Goal: Browse casually

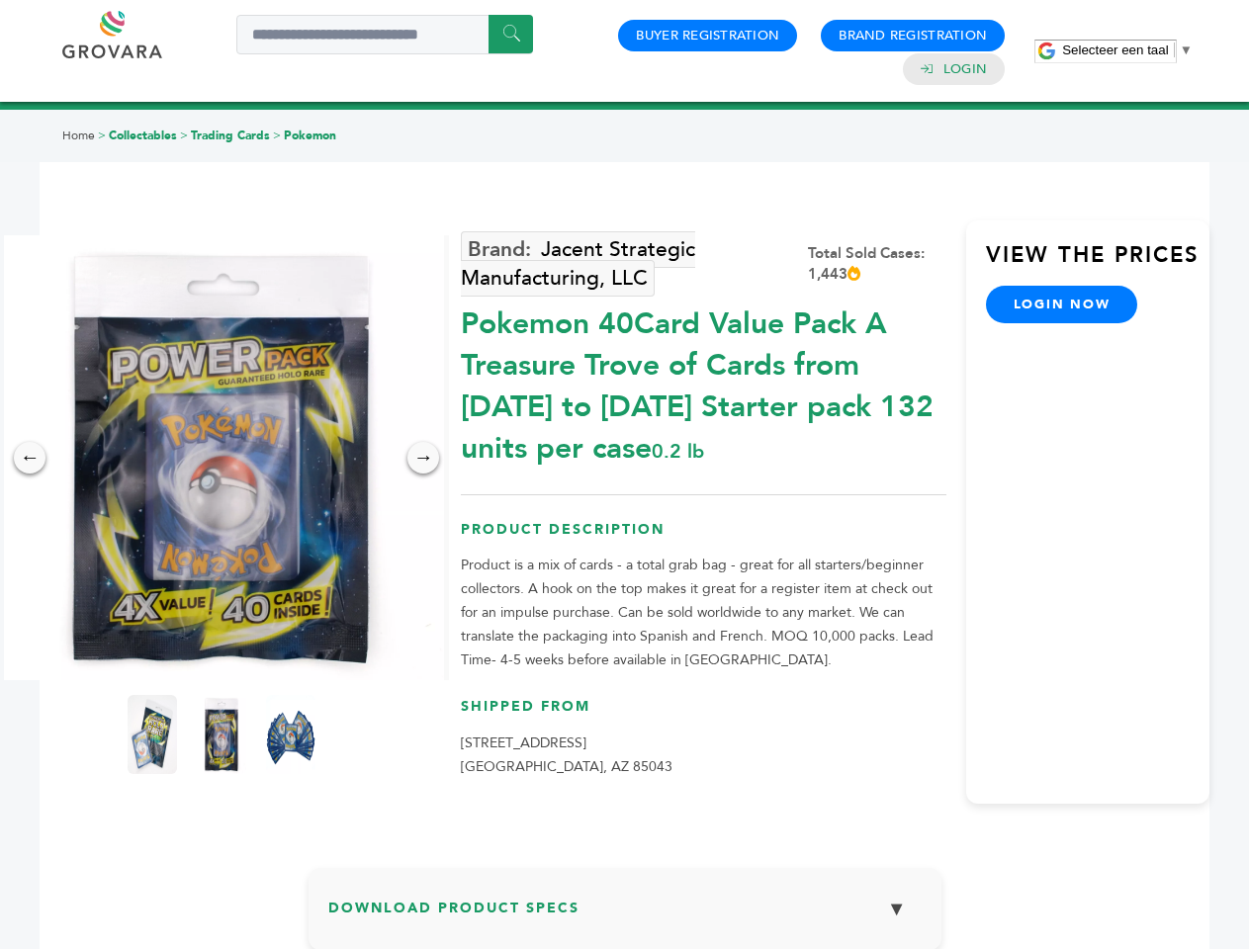
click at [1127, 49] on span "Selecteer een taal" at bounding box center [1115, 50] width 106 height 15
click at [222, 458] on img at bounding box center [221, 457] width 445 height 445
click at [0, 0] on div "×" at bounding box center [0, 0] width 0 height 0
click at [423, 458] on div "→" at bounding box center [423, 458] width 32 height 32
click at [152, 735] on img at bounding box center [152, 734] width 49 height 79
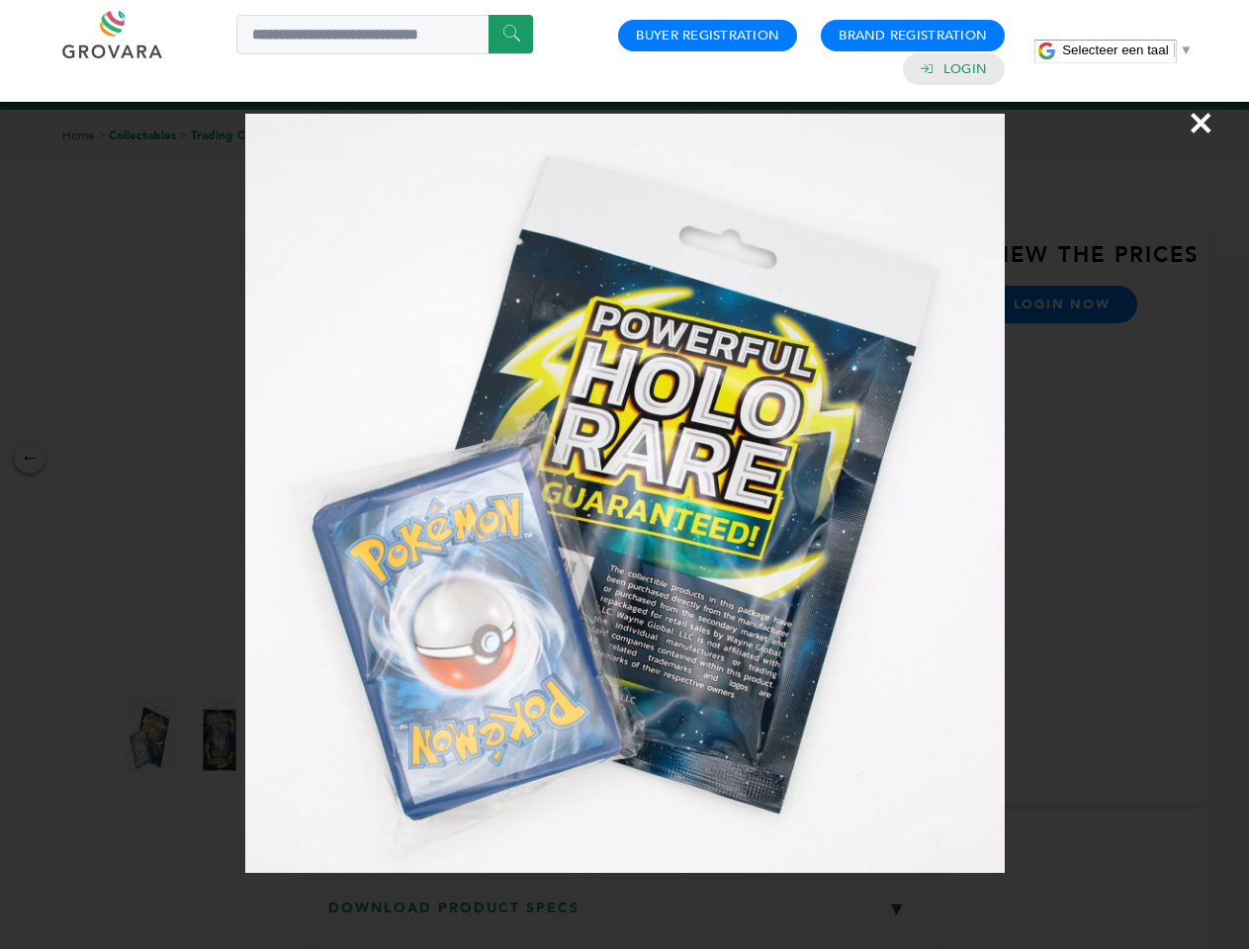
click at [222, 735] on div "×" at bounding box center [624, 474] width 1249 height 949
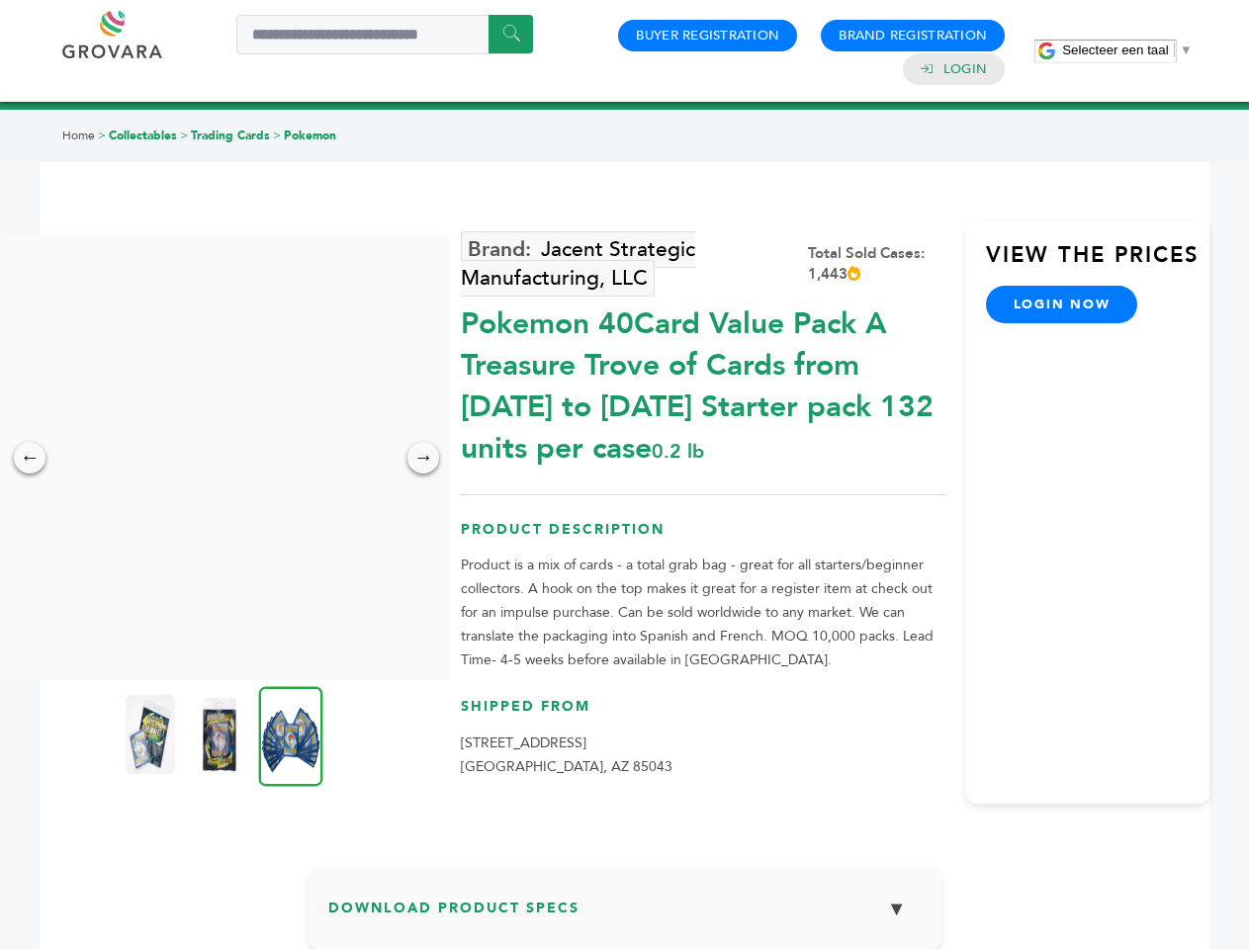
click at [291, 735] on img at bounding box center [291, 736] width 64 height 100
click at [0, 0] on div "×" at bounding box center [0, 0] width 0 height 0
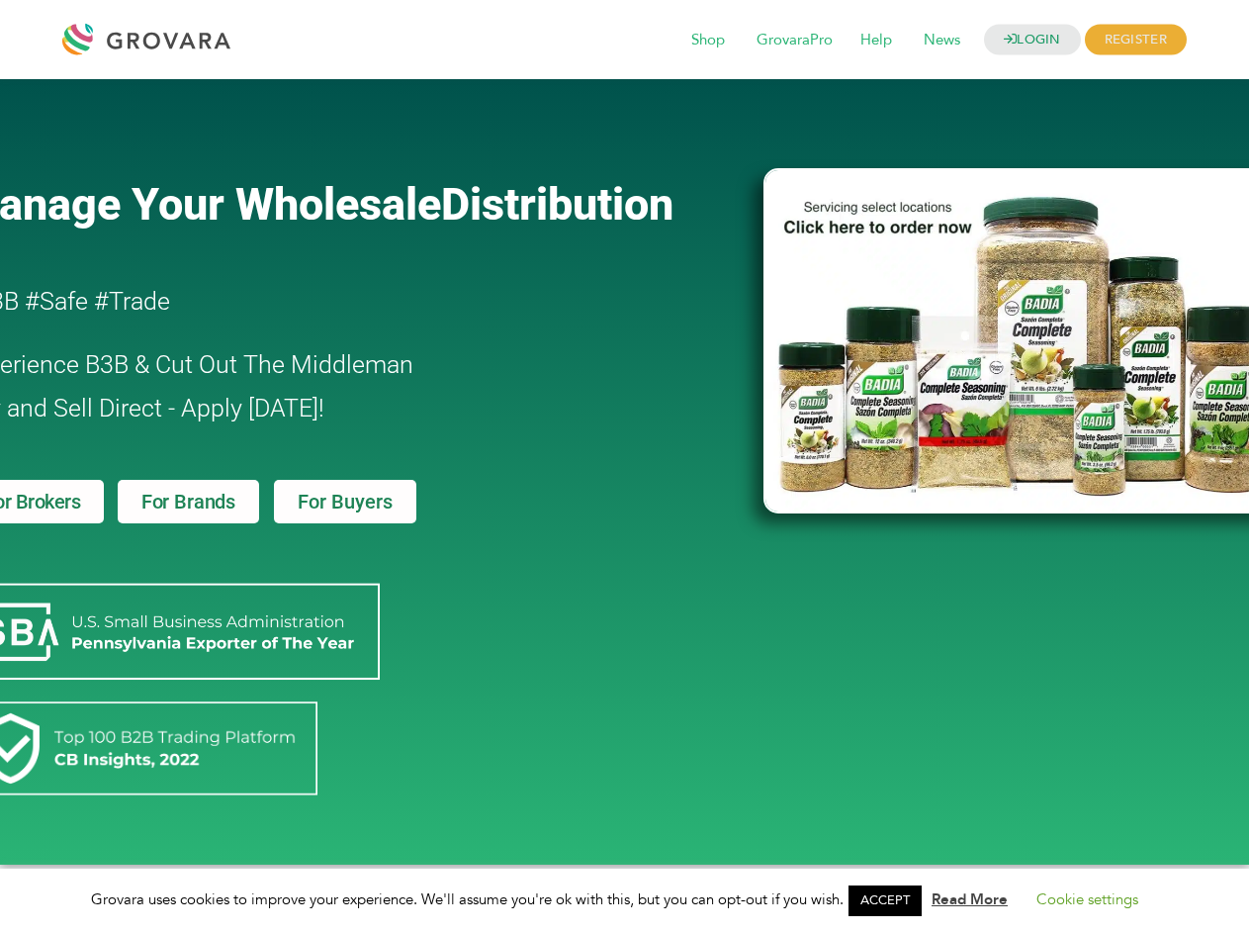
click at [891, 900] on link "ACCEPT" at bounding box center [884, 900] width 73 height 31
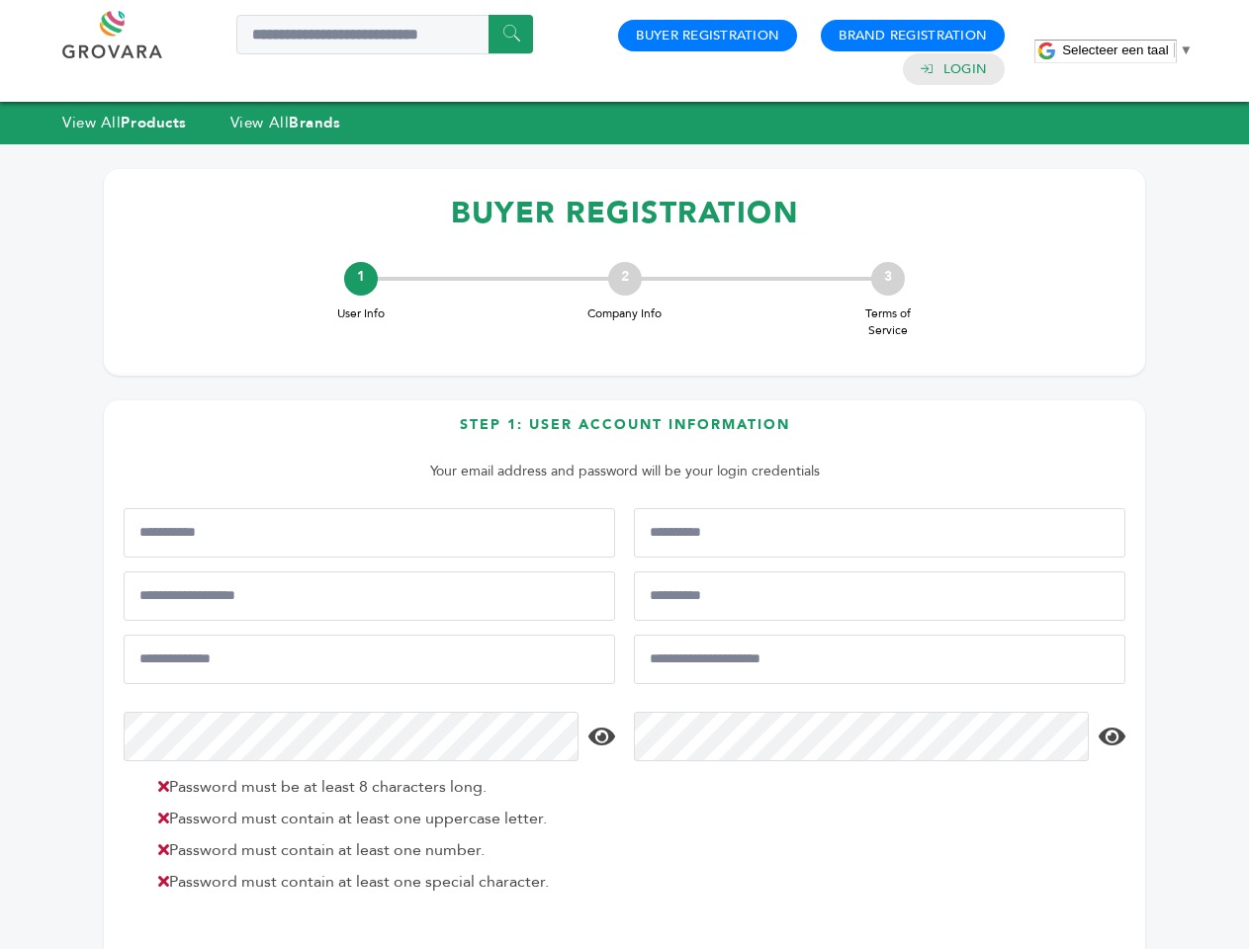
click at [1127, 49] on span "Selecteer een taal" at bounding box center [1115, 50] width 106 height 15
click at [273, 948] on html "****** 0 0 Buyer Registration Brand Registration Login Selecteer een taal ​ ▼ M…" at bounding box center [624, 474] width 1249 height 949
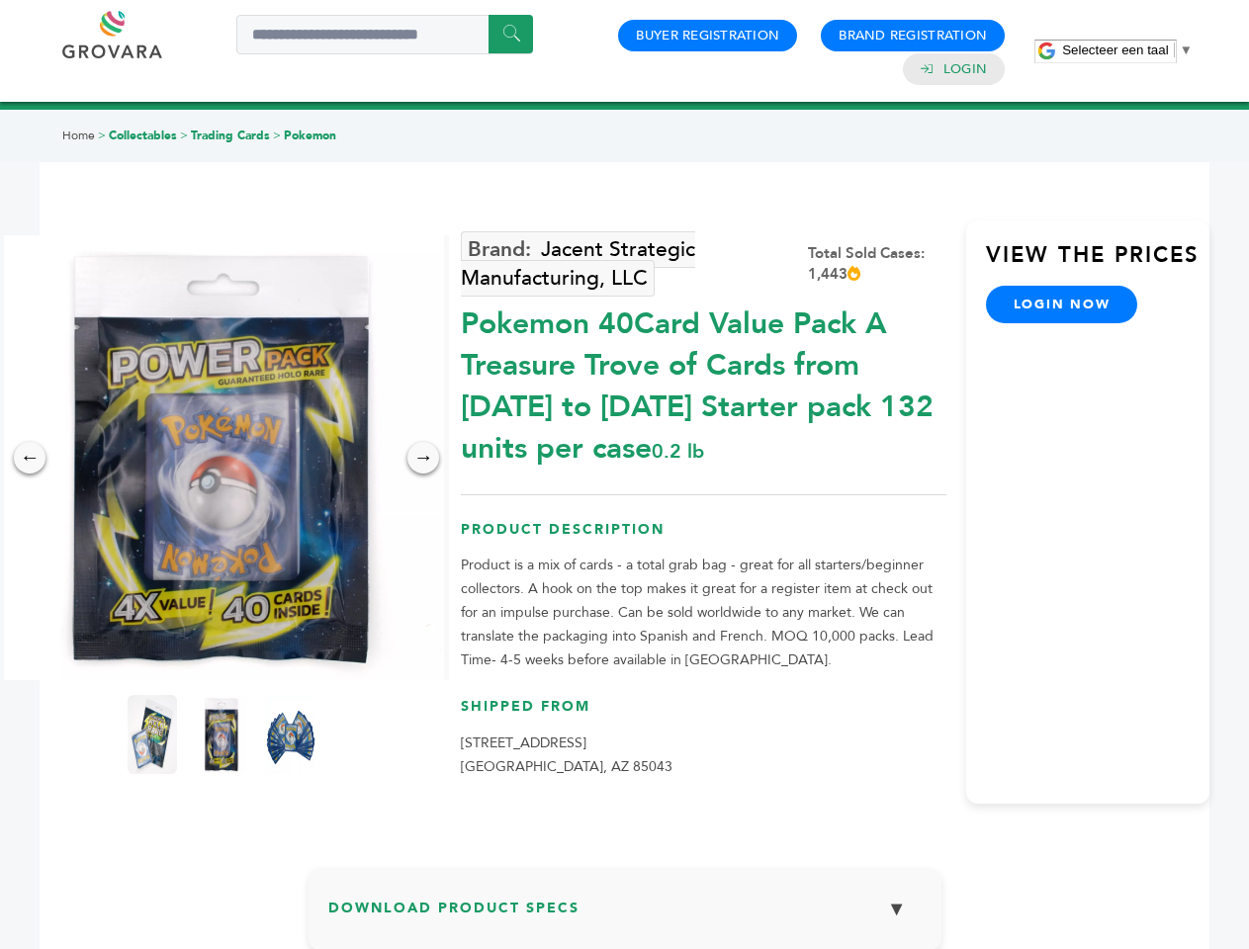
click at [1127, 49] on span "Selecteer een taal" at bounding box center [1115, 50] width 106 height 15
click at [222, 458] on img at bounding box center [221, 457] width 445 height 445
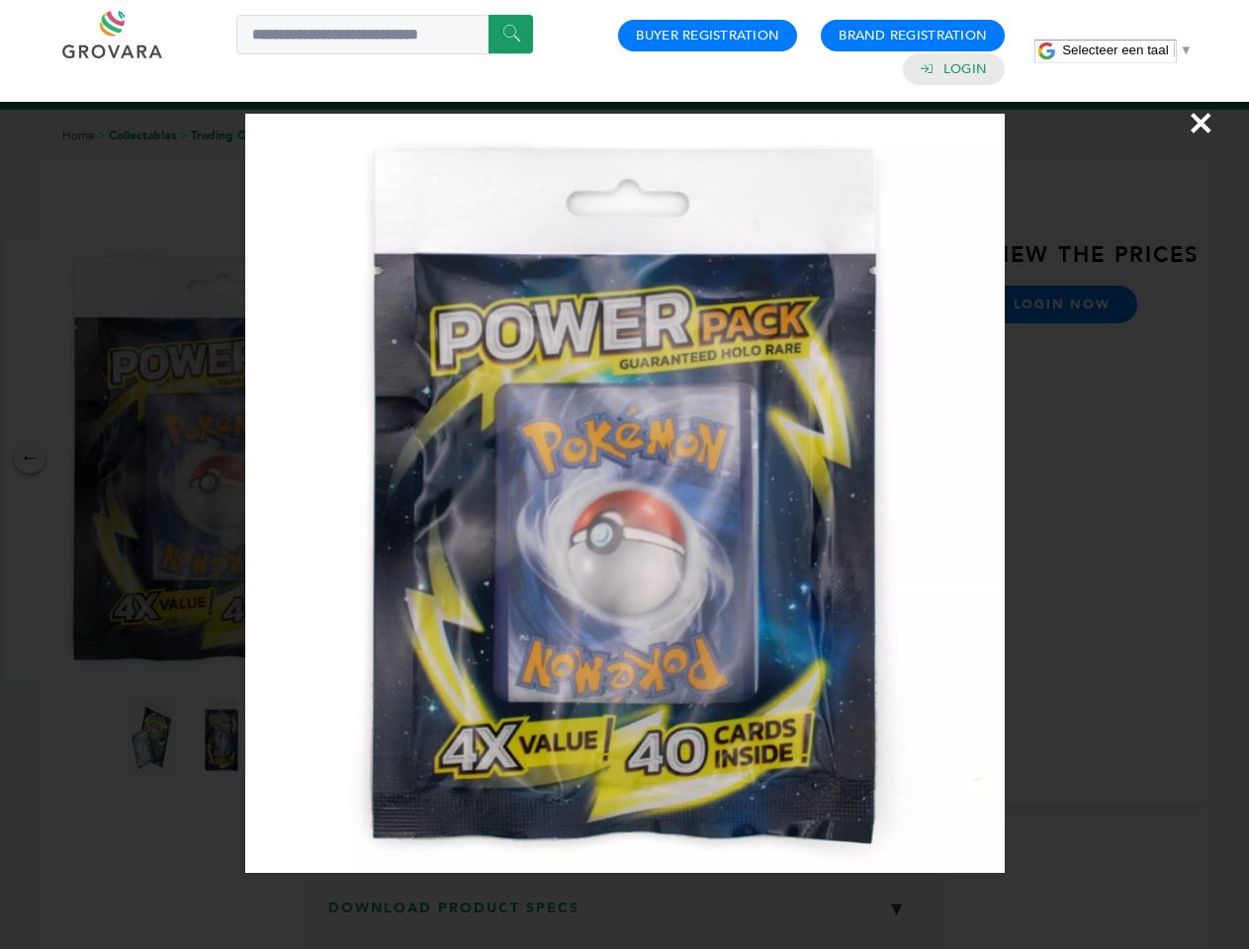
click at [30, 458] on div "×" at bounding box center [624, 474] width 1249 height 949
click at [423, 458] on div "→" at bounding box center [423, 458] width 32 height 32
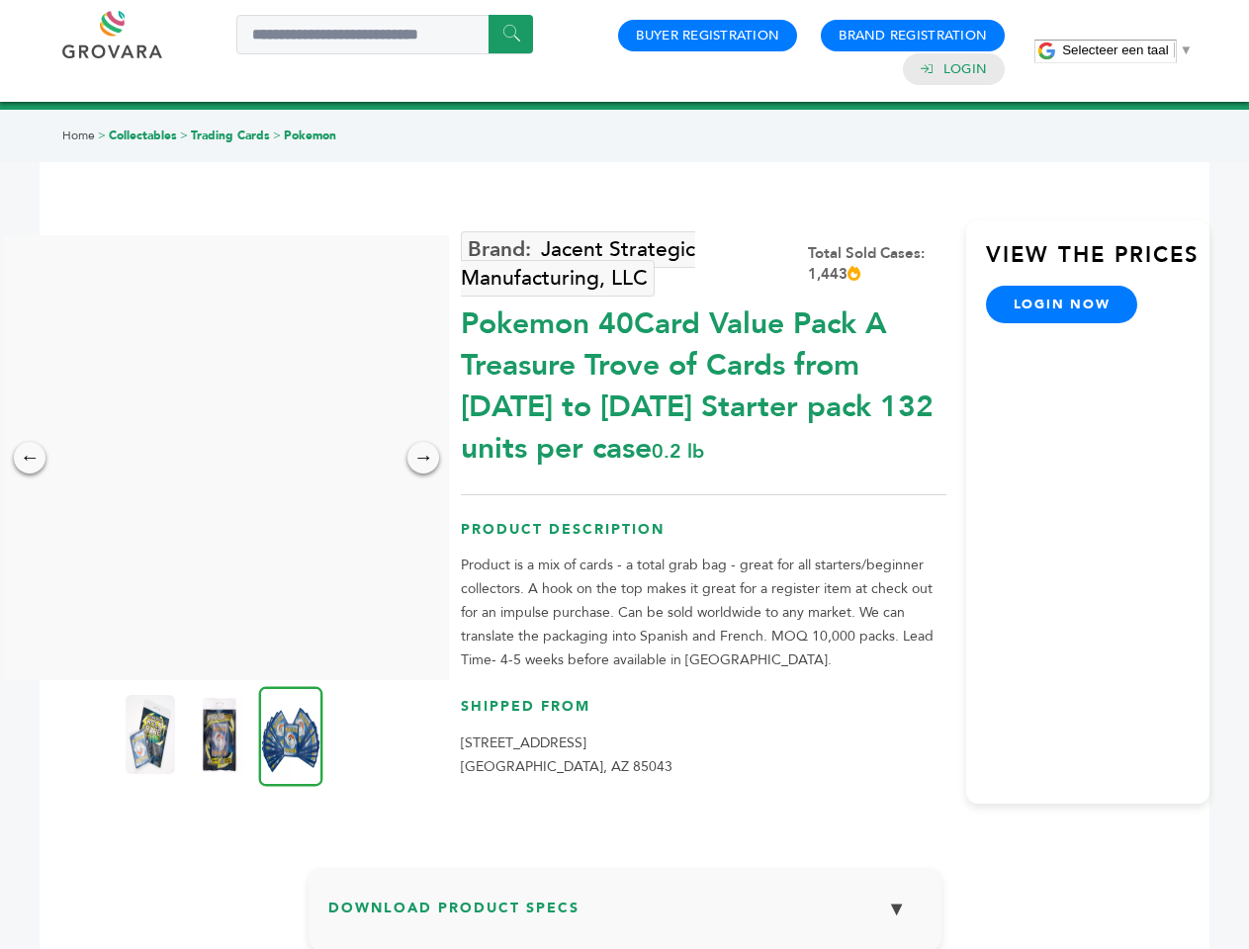
click at [152, 735] on img at bounding box center [150, 734] width 49 height 79
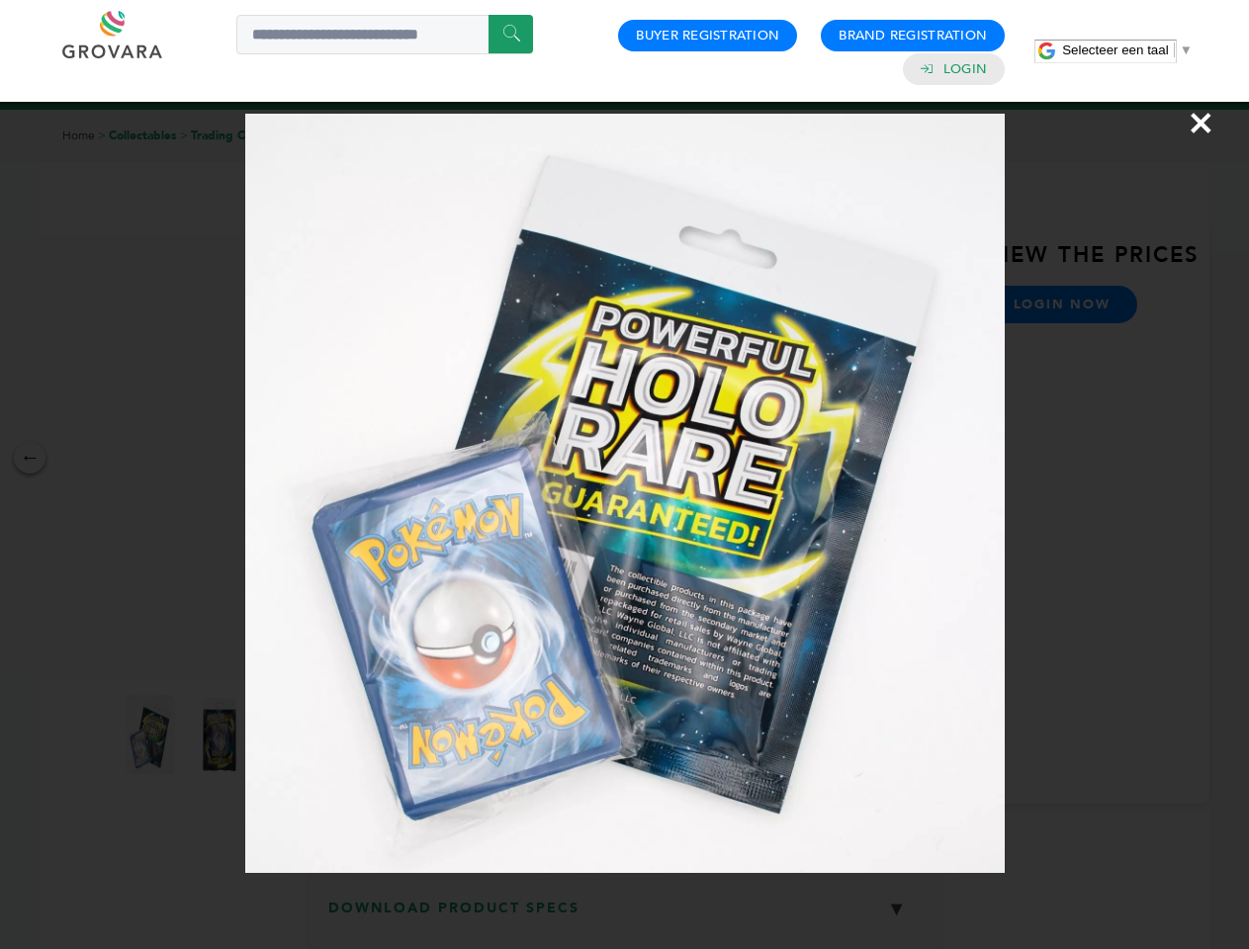
click at [222, 735] on div "×" at bounding box center [624, 474] width 1249 height 949
click at [291, 735] on img at bounding box center [291, 736] width 64 height 100
click at [625, 917] on div "×" at bounding box center [624, 474] width 1249 height 949
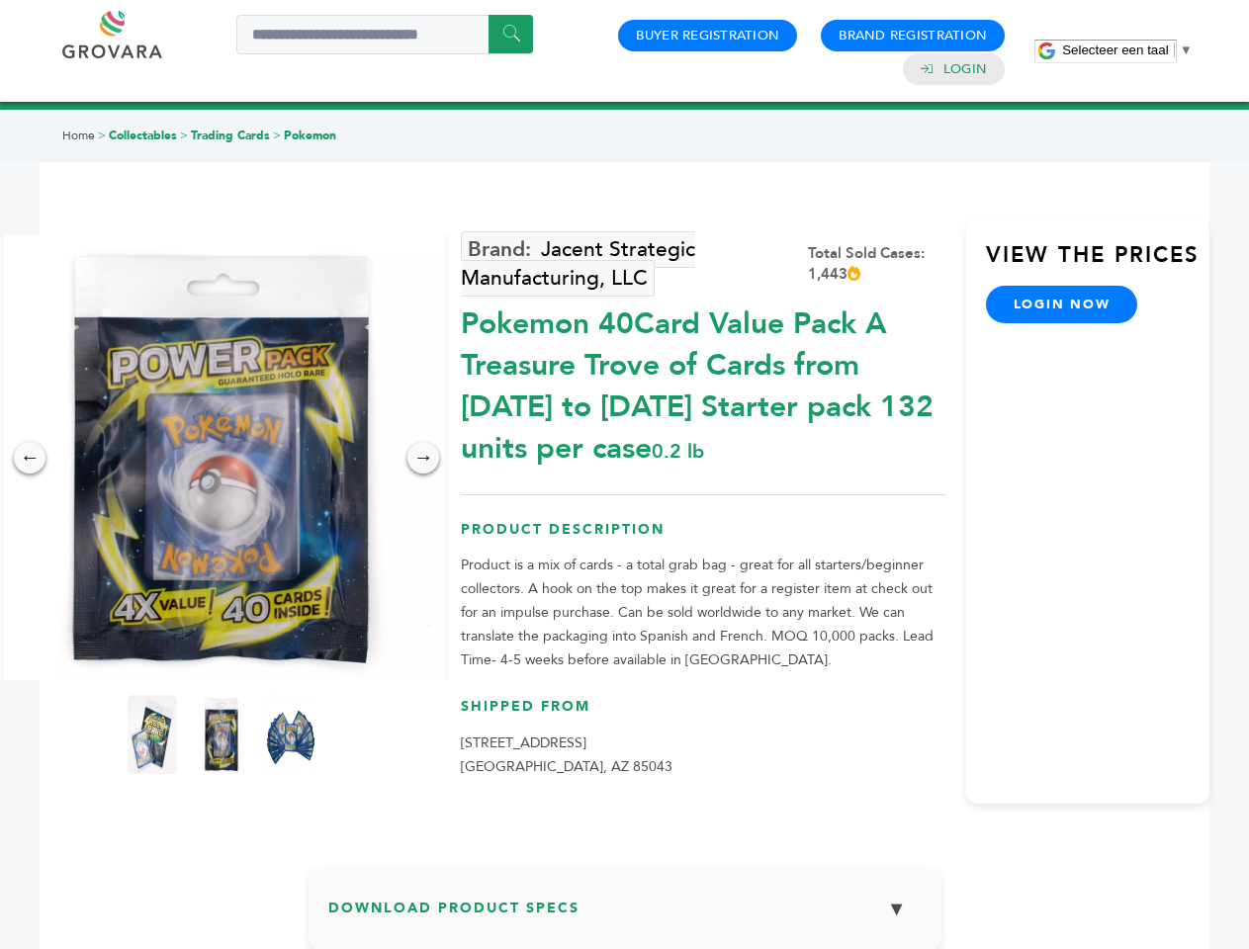
click at [1127, 49] on span "Selecteer een taal" at bounding box center [1115, 50] width 106 height 15
click at [222, 458] on img at bounding box center [221, 457] width 445 height 445
click at [0, 0] on div "×" at bounding box center [0, 0] width 0 height 0
click at [423, 458] on div "→" at bounding box center [423, 458] width 32 height 32
click at [152, 735] on img at bounding box center [152, 734] width 49 height 79
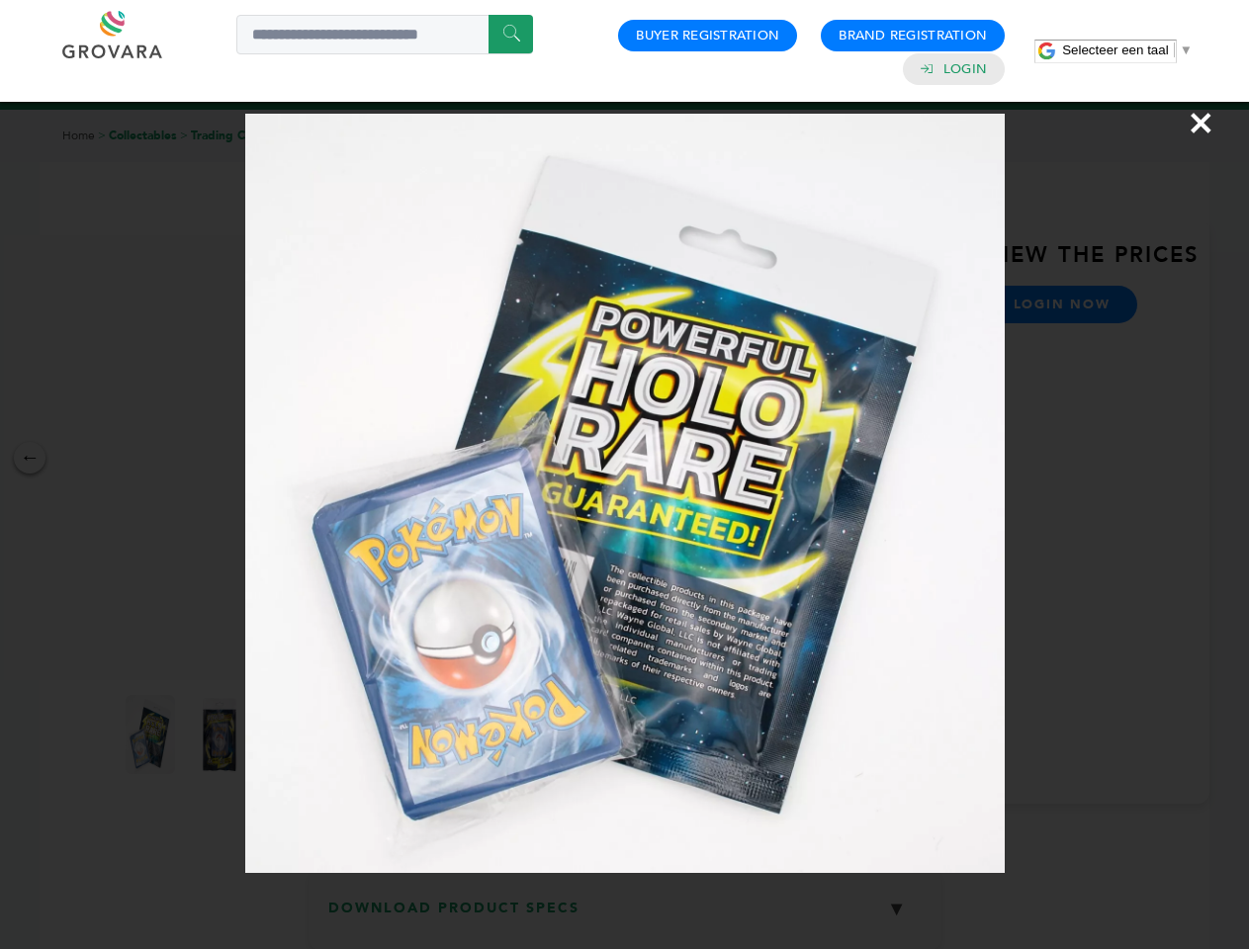
click at [222, 735] on div "×" at bounding box center [624, 474] width 1249 height 949
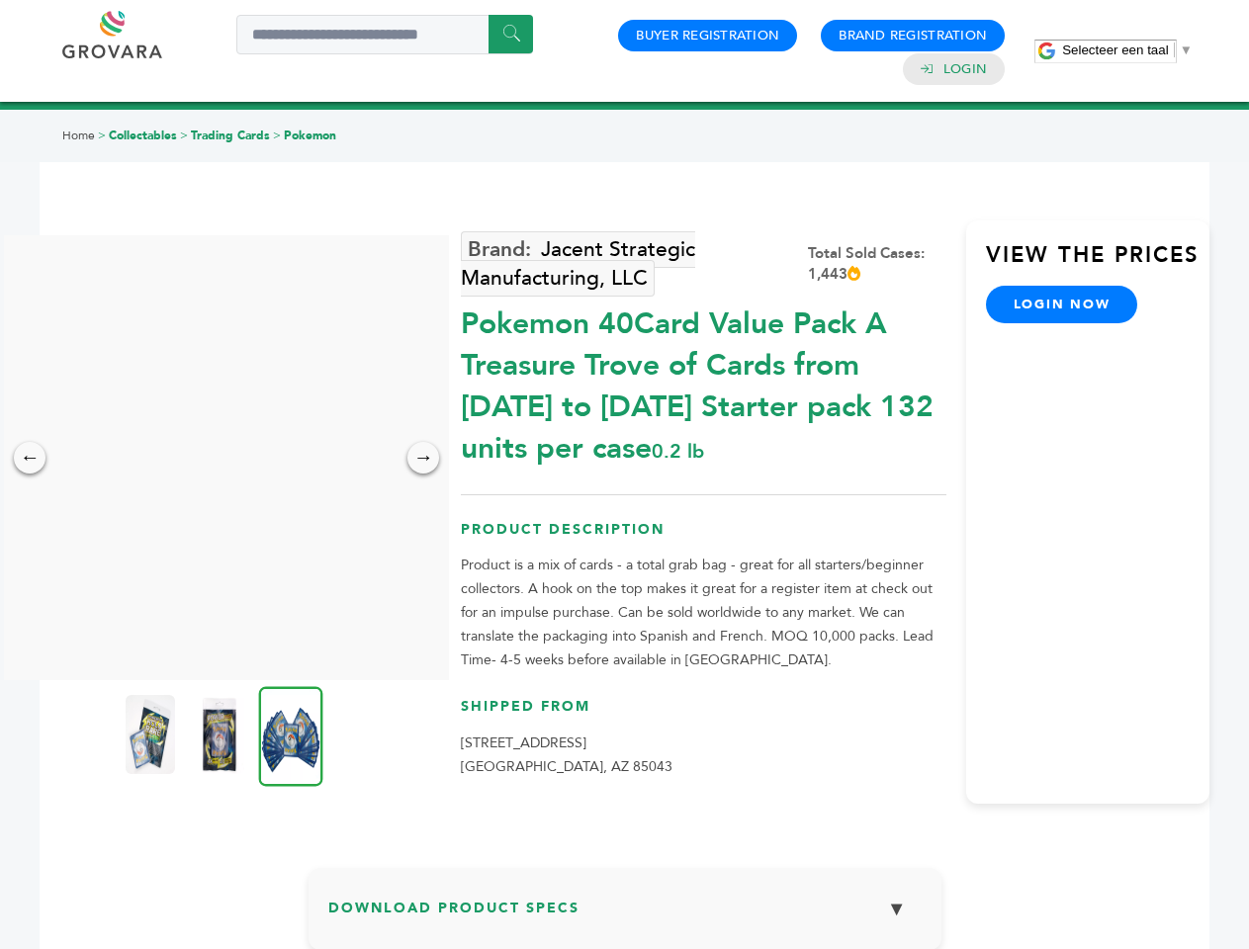
click at [291, 735] on img at bounding box center [291, 736] width 64 height 100
click at [0, 0] on div "×" at bounding box center [0, 0] width 0 height 0
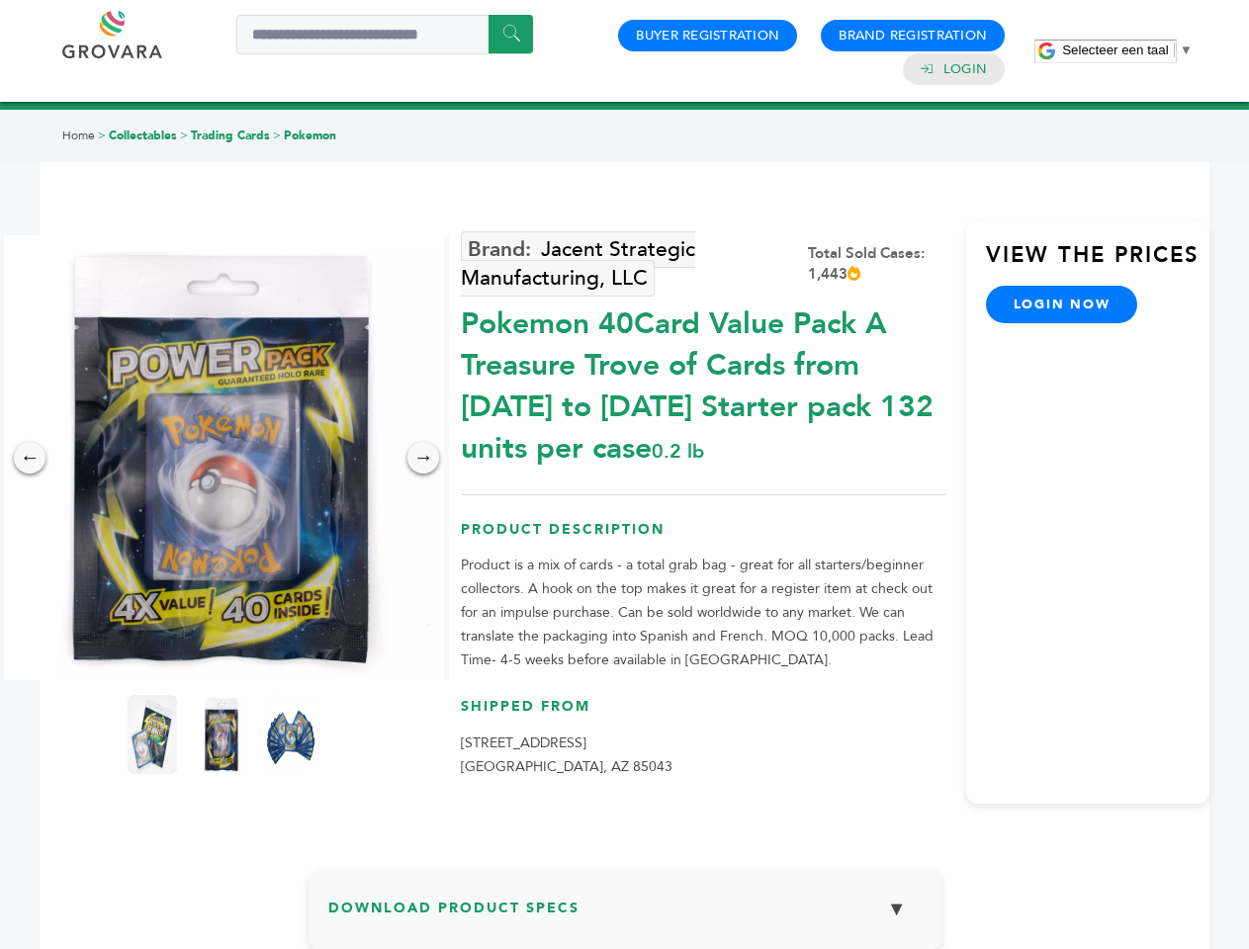
click at [1127, 49] on span "Selecteer een taal" at bounding box center [1115, 50] width 106 height 15
click at [222, 458] on img at bounding box center [221, 457] width 445 height 445
click at [0, 0] on div "×" at bounding box center [0, 0] width 0 height 0
click at [423, 458] on div "→" at bounding box center [423, 458] width 32 height 32
click at [152, 735] on img at bounding box center [152, 734] width 49 height 79
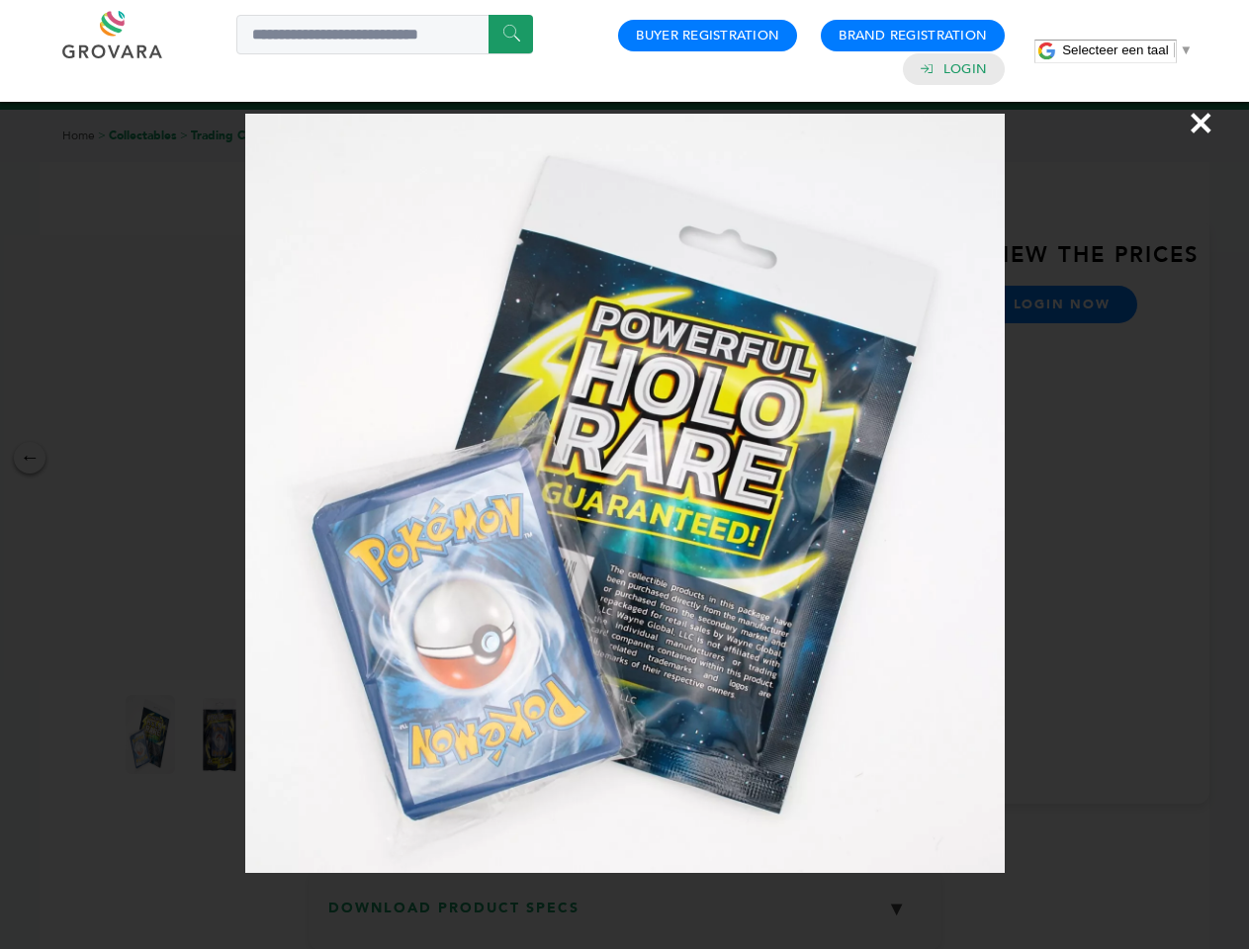
click at [222, 735] on div "×" at bounding box center [624, 474] width 1249 height 949
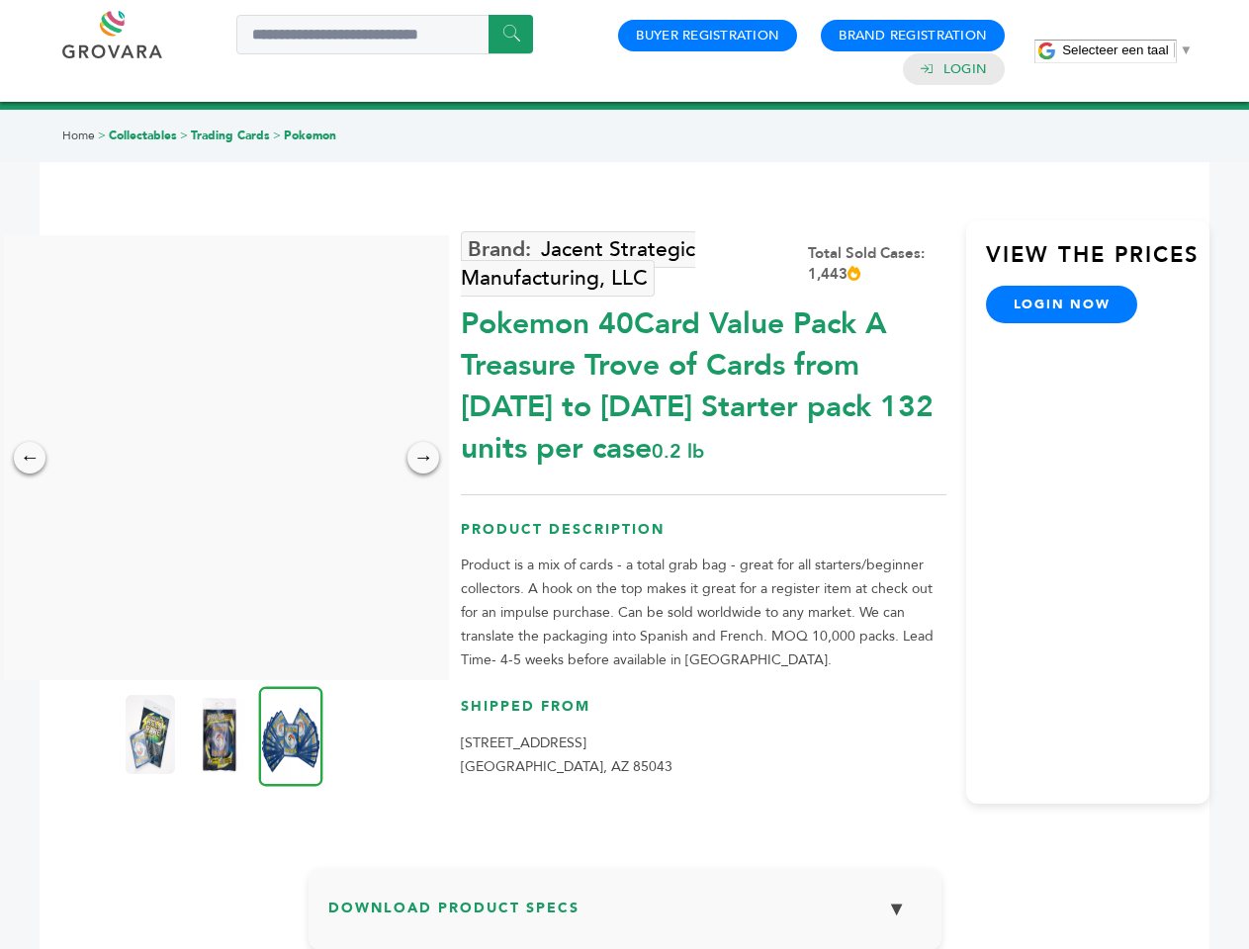
click at [291, 735] on img at bounding box center [291, 736] width 64 height 100
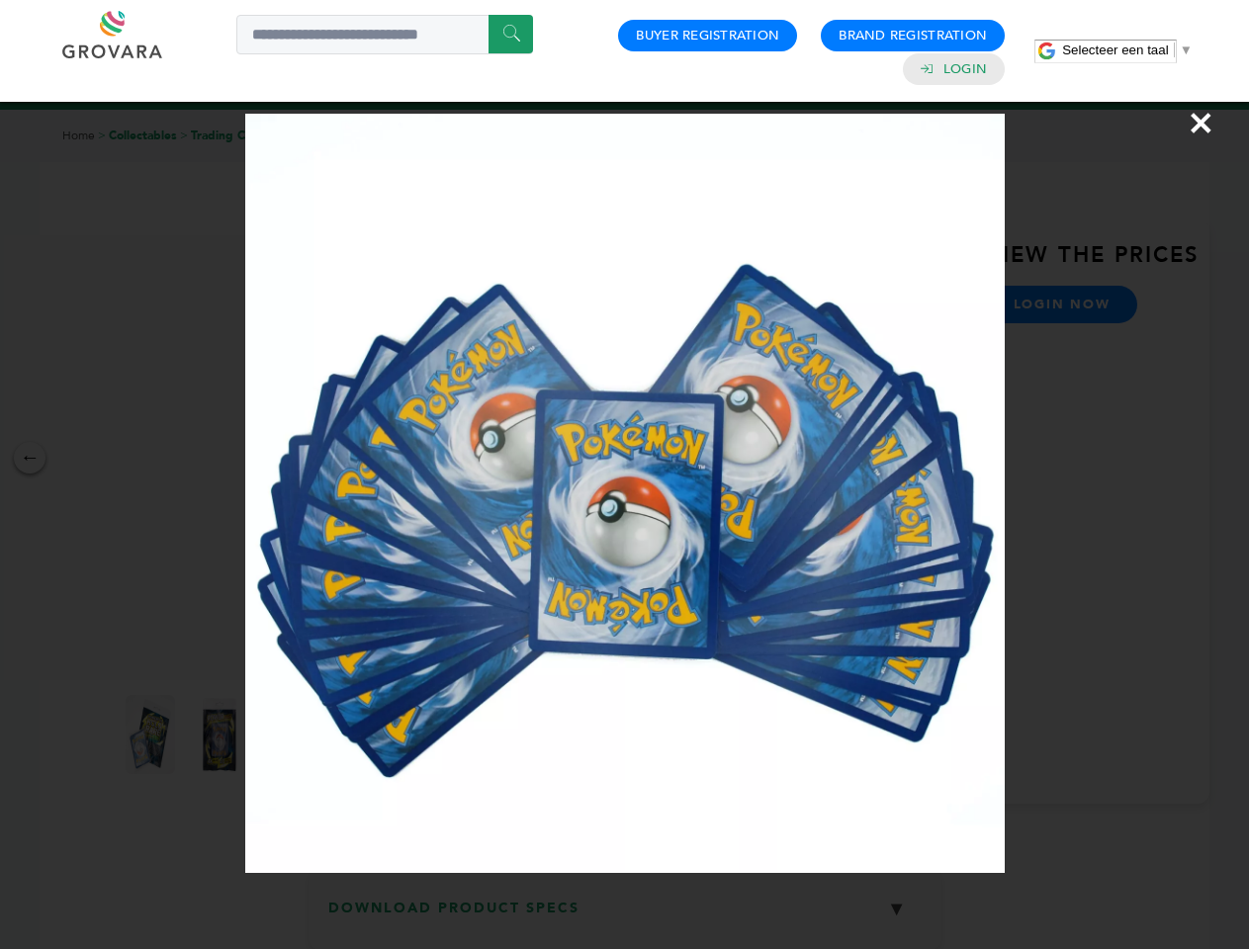
click at [625, 917] on div "×" at bounding box center [624, 474] width 1249 height 949
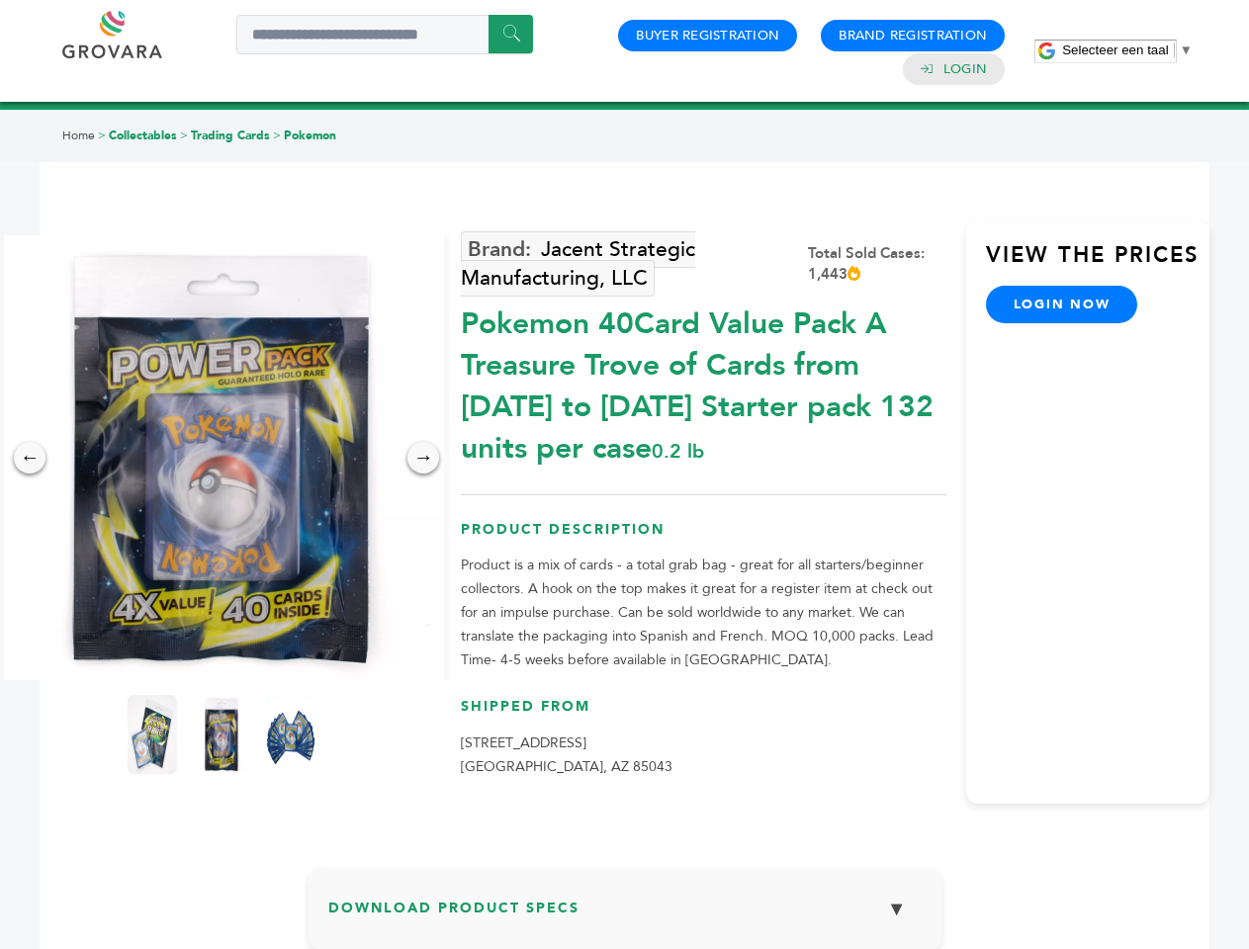
click at [1127, 49] on span "Selecteer een taal" at bounding box center [1115, 50] width 106 height 15
click at [222, 458] on img at bounding box center [221, 457] width 445 height 445
click at [0, 0] on div "×" at bounding box center [0, 0] width 0 height 0
click at [423, 458] on div "→" at bounding box center [423, 458] width 32 height 32
click at [152, 735] on img at bounding box center [152, 734] width 49 height 79
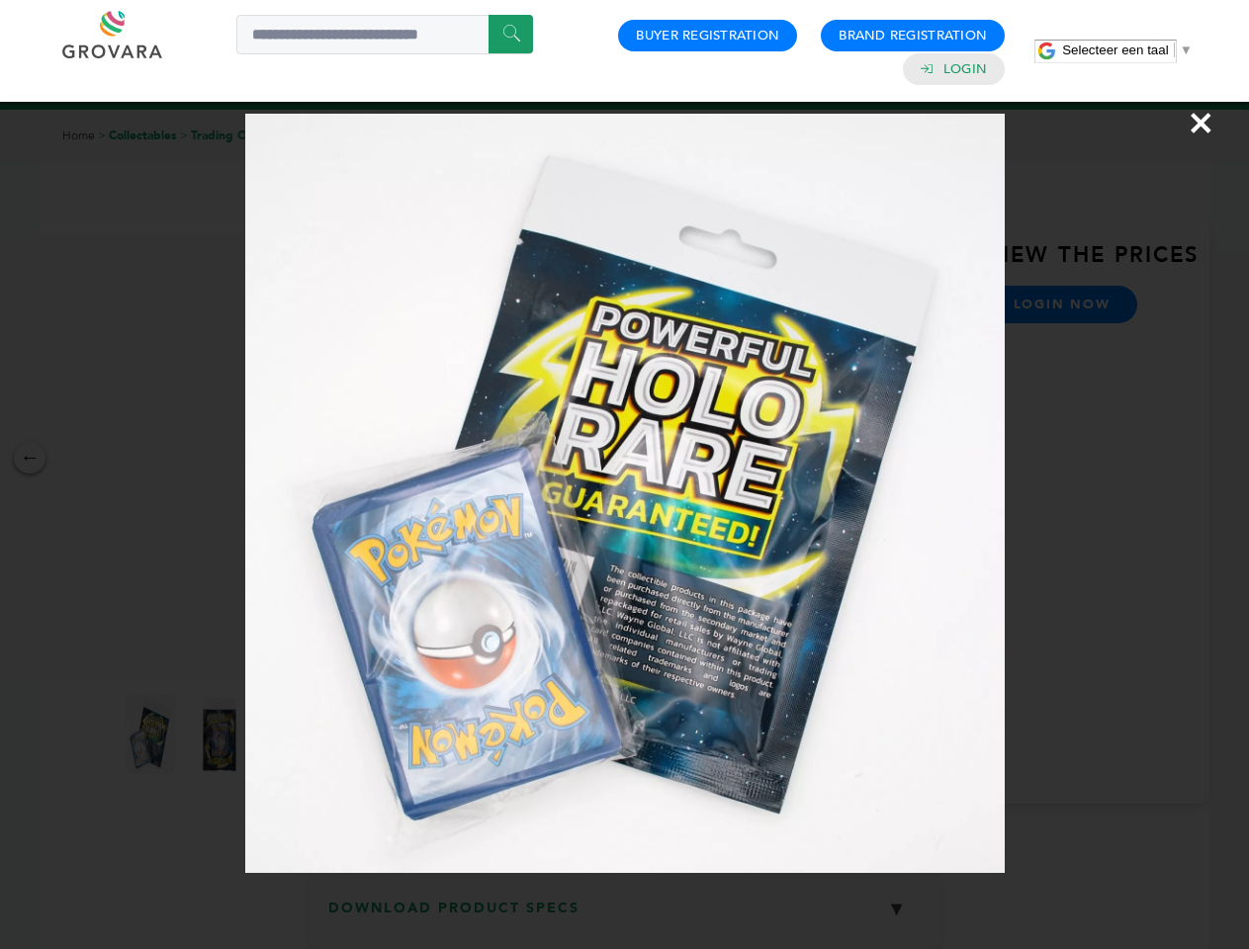
click at [222, 735] on div "×" at bounding box center [624, 474] width 1249 height 949
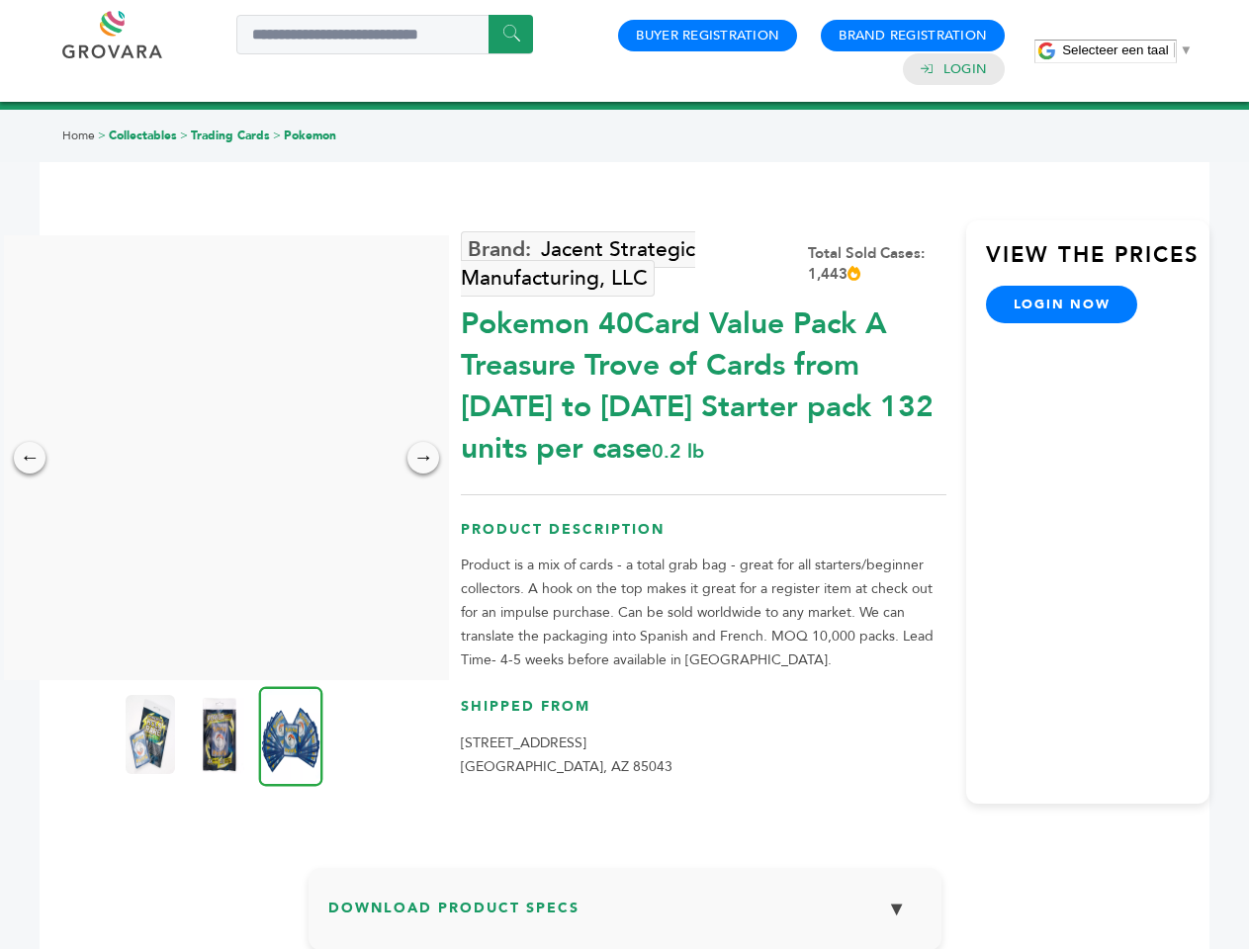
click at [291, 735] on img at bounding box center [291, 736] width 64 height 100
click at [0, 0] on div "×" at bounding box center [0, 0] width 0 height 0
